Goal: Task Accomplishment & Management: Manage account settings

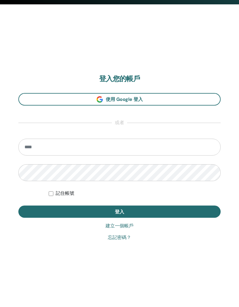
scroll to position [307, 0]
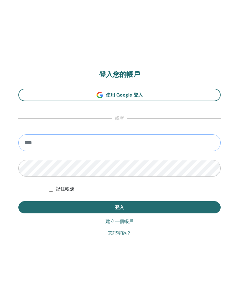
type input "**********"
click at [97, 202] on button "登入" at bounding box center [119, 207] width 202 height 12
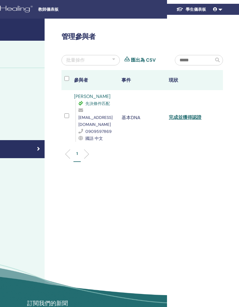
scroll to position [0, 111]
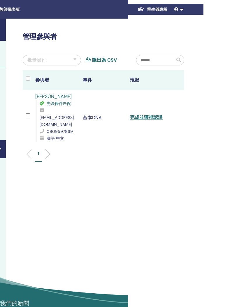
click at [158, 116] on font "完成並獲得認證" at bounding box center [146, 117] width 33 height 6
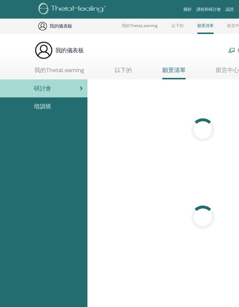
scroll to position [223, 0]
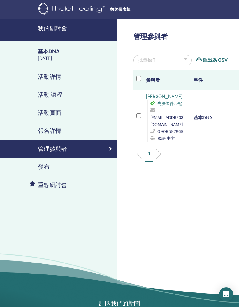
click at [71, 180] on link "重點研討會" at bounding box center [58, 185] width 116 height 18
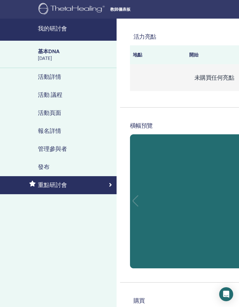
click at [89, 61] on div "2025年9月10日" at bounding box center [75, 58] width 75 height 6
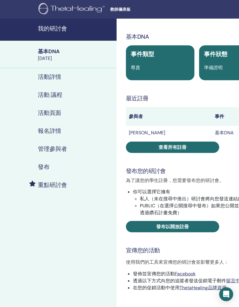
click at [82, 30] on h4 "我的研討會" at bounding box center [75, 28] width 75 height 9
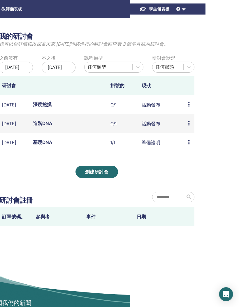
scroll to position [0, 108]
click at [191, 107] on div "預習 編輯 參與者 取消" at bounding box center [189, 104] width 3 height 7
click at [190, 133] on font "編輯" at bounding box center [187, 130] width 5 height 13
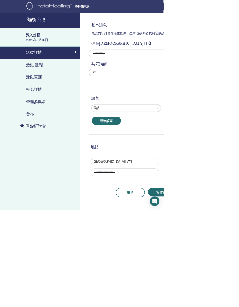
click at [61, 131] on div "報名詳情" at bounding box center [58, 131] width 107 height 9
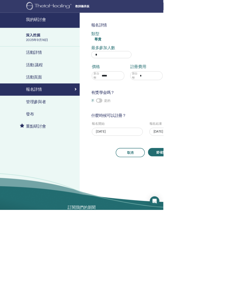
click at [238, 250] on div "15" at bounding box center [237, 250] width 8 height 8
click at [238, 228] on button "節省開支" at bounding box center [237, 223] width 42 height 12
click at [92, 31] on h4 "我的研討會" at bounding box center [75, 28] width 75 height 9
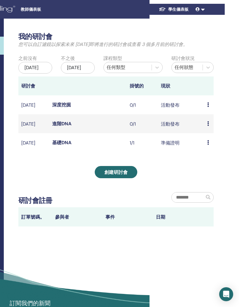
scroll to position [0, 106]
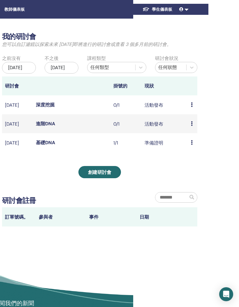
click at [192, 126] on icon at bounding box center [192, 123] width 2 height 5
click at [191, 153] on font "編輯" at bounding box center [189, 155] width 5 height 13
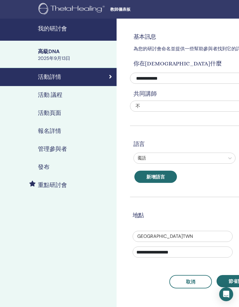
click at [84, 133] on div "報名詳情" at bounding box center [58, 131] width 107 height 9
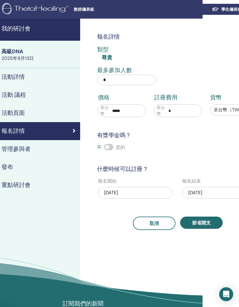
scroll to position [0, 111]
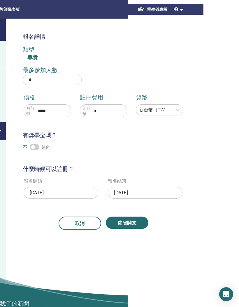
click at [128, 191] on font "2025年9月10日" at bounding box center [121, 193] width 14 height 6
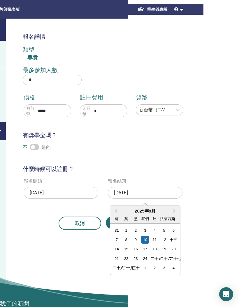
click at [129, 250] on div "15" at bounding box center [126, 250] width 8 height 8
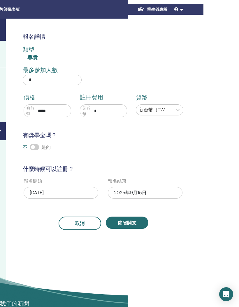
click at [138, 225] on button "節省開支" at bounding box center [127, 223] width 42 height 12
click at [144, 223] on button "節省開支" at bounding box center [127, 223] width 42 height 12
click at [178, 247] on div "報名詳情 類型 尊貴 最多參加人數 * 價格 新台幣 ***** 註冊費用 新台幣 * 貨幣 新台幣（TWD） 有獎學金嗎？ 不 是的 什麼時候可以註冊？ 報…" at bounding box center [122, 165] width 233 height 293
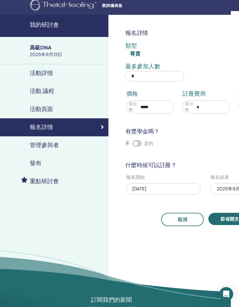
scroll to position [3, 6]
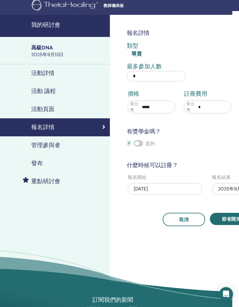
click at [57, 112] on div "活動頁面" at bounding box center [51, 109] width 107 height 9
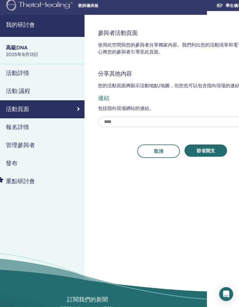
scroll to position [3, 26]
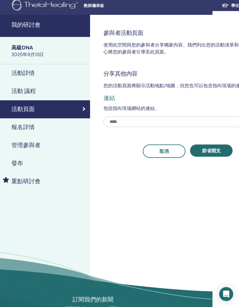
click at [74, 56] on div "2025年9月13日" at bounding box center [48, 55] width 75 height 6
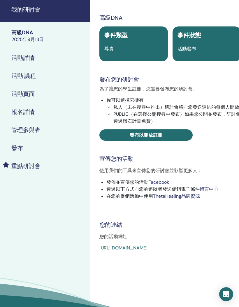
scroll to position [19, 26]
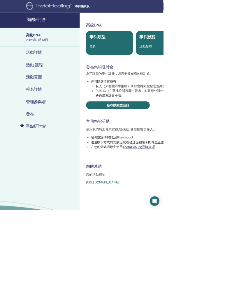
click at [61, 29] on font "我的研討會" at bounding box center [52, 28] width 29 height 7
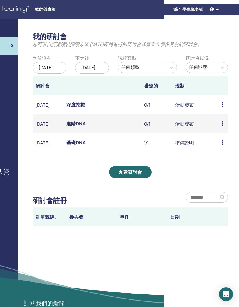
scroll to position [0, 81]
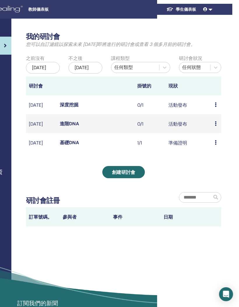
click at [43, 126] on font "[DATE]" at bounding box center [36, 124] width 14 height 6
click at [74, 127] on font "進階DNA" at bounding box center [69, 124] width 19 height 6
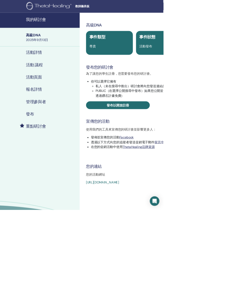
click at [57, 115] on font "活動頁面" at bounding box center [49, 113] width 23 height 7
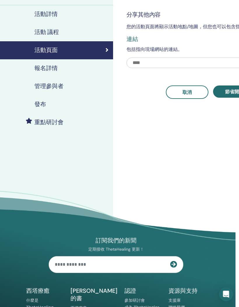
scroll to position [63, 0]
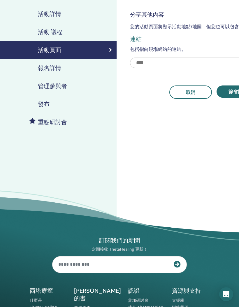
click at [58, 34] on font "活動 議程" at bounding box center [50, 32] width 24 height 7
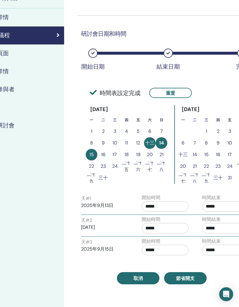
scroll to position [22, 0]
